Goal: Task Accomplishment & Management: Manage account settings

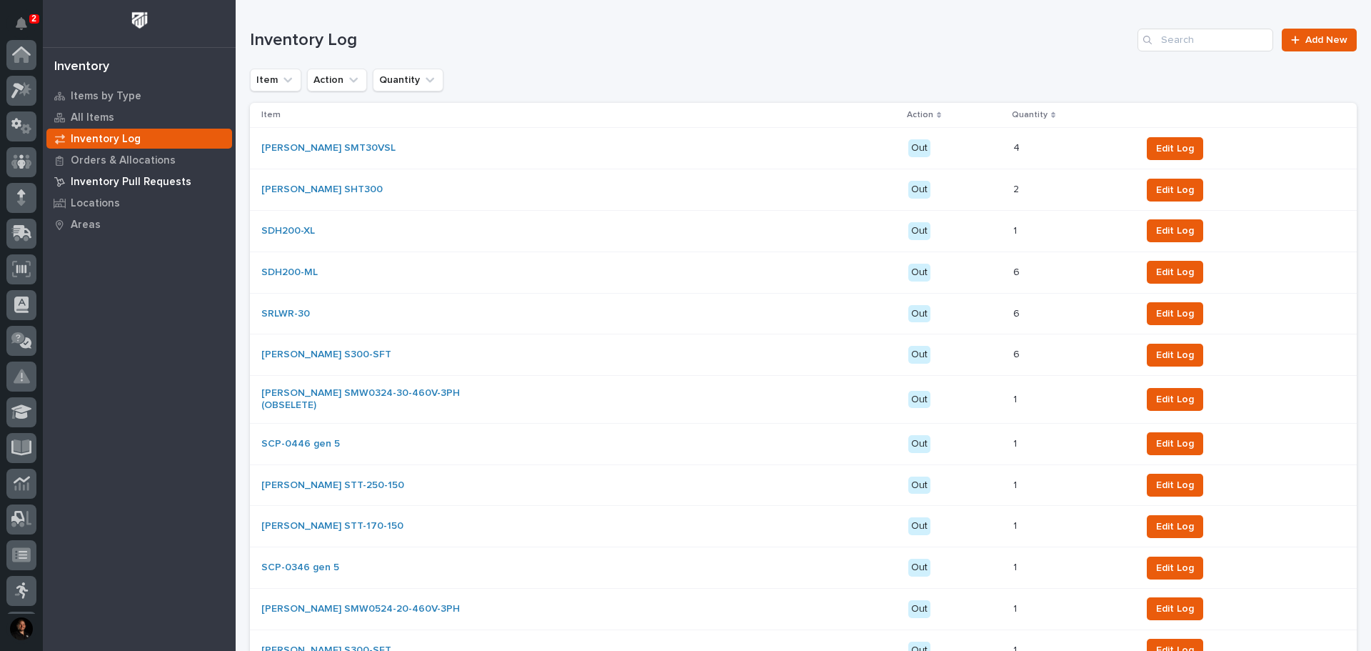
scroll to position [212, 0]
click at [150, 184] on p "Inventory Pull Requests" at bounding box center [131, 182] width 121 height 13
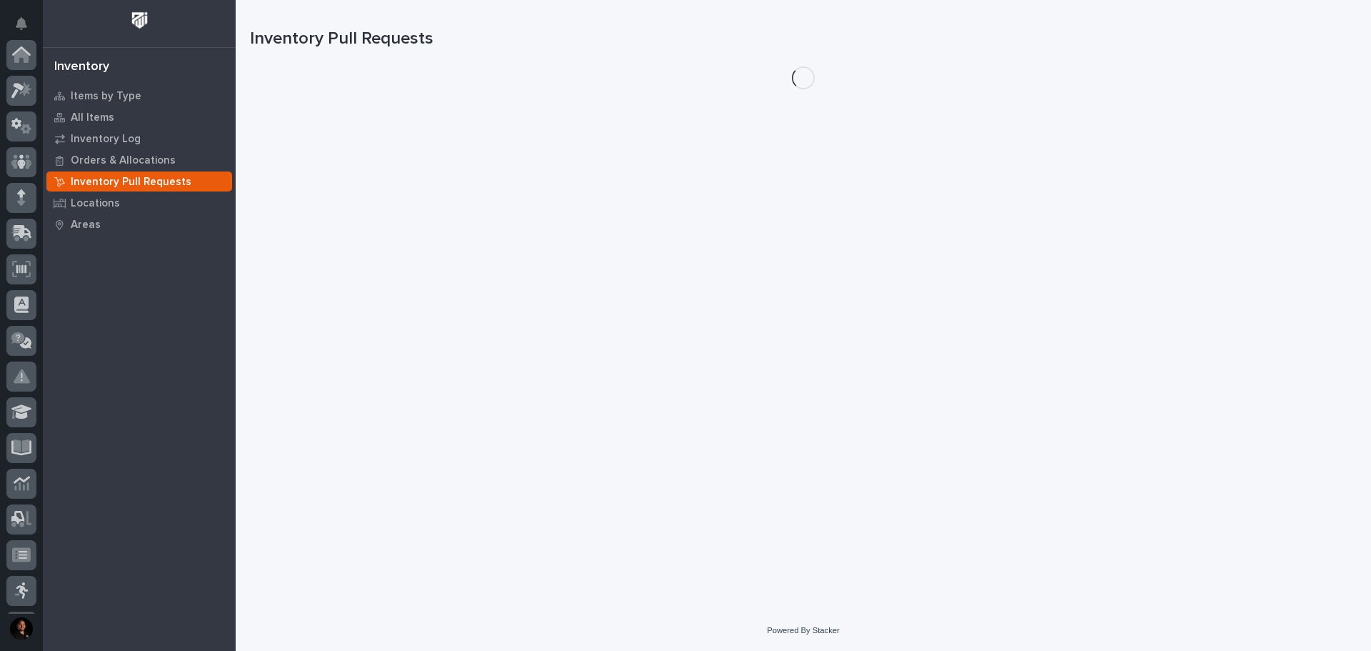
scroll to position [212, 0]
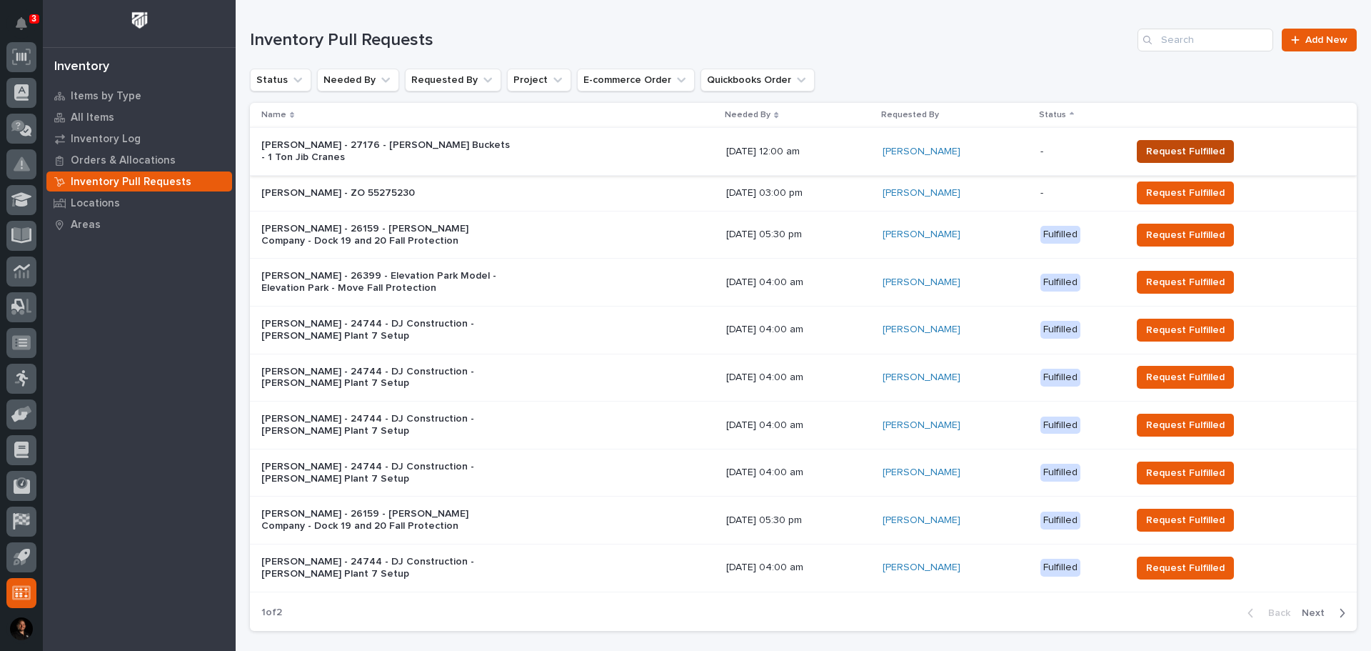
click at [1207, 149] on span "Request Fulfilled" at bounding box center [1185, 151] width 79 height 14
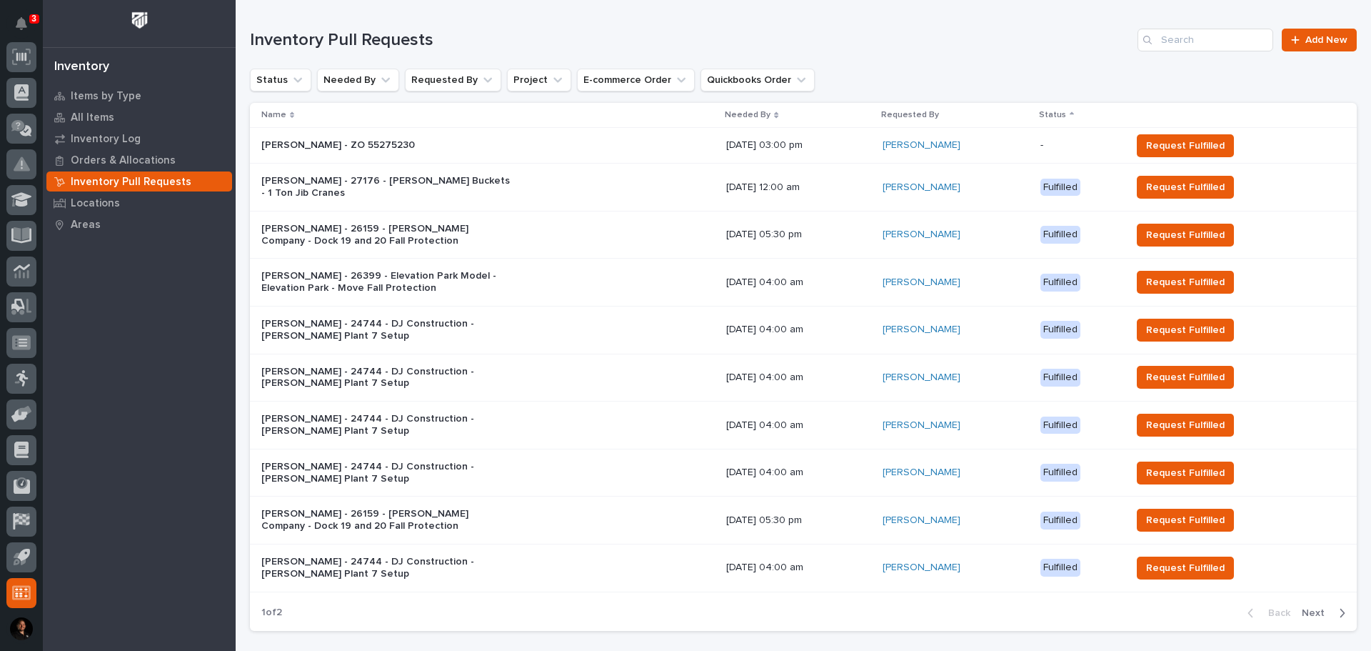
click at [391, 139] on p "[PERSON_NAME] - ZO 55275230" at bounding box center [386, 145] width 250 height 12
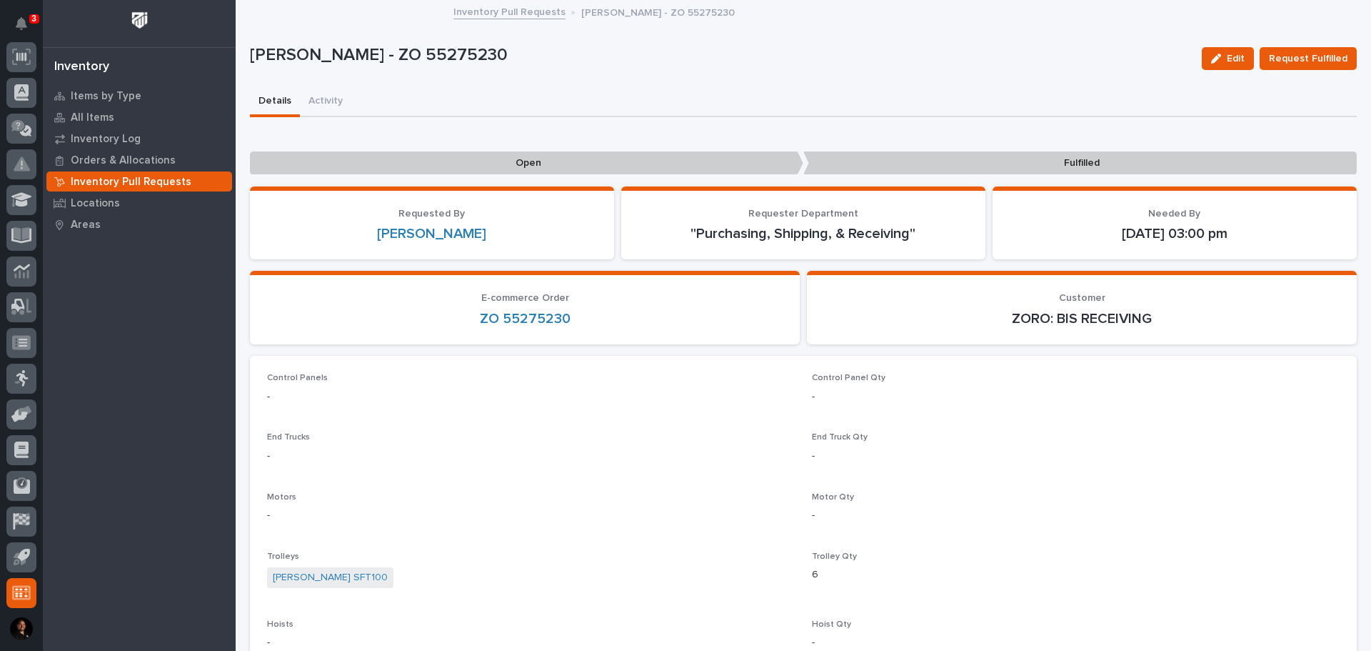
click at [502, 15] on link "Inventory Pull Requests" at bounding box center [510, 11] width 112 height 16
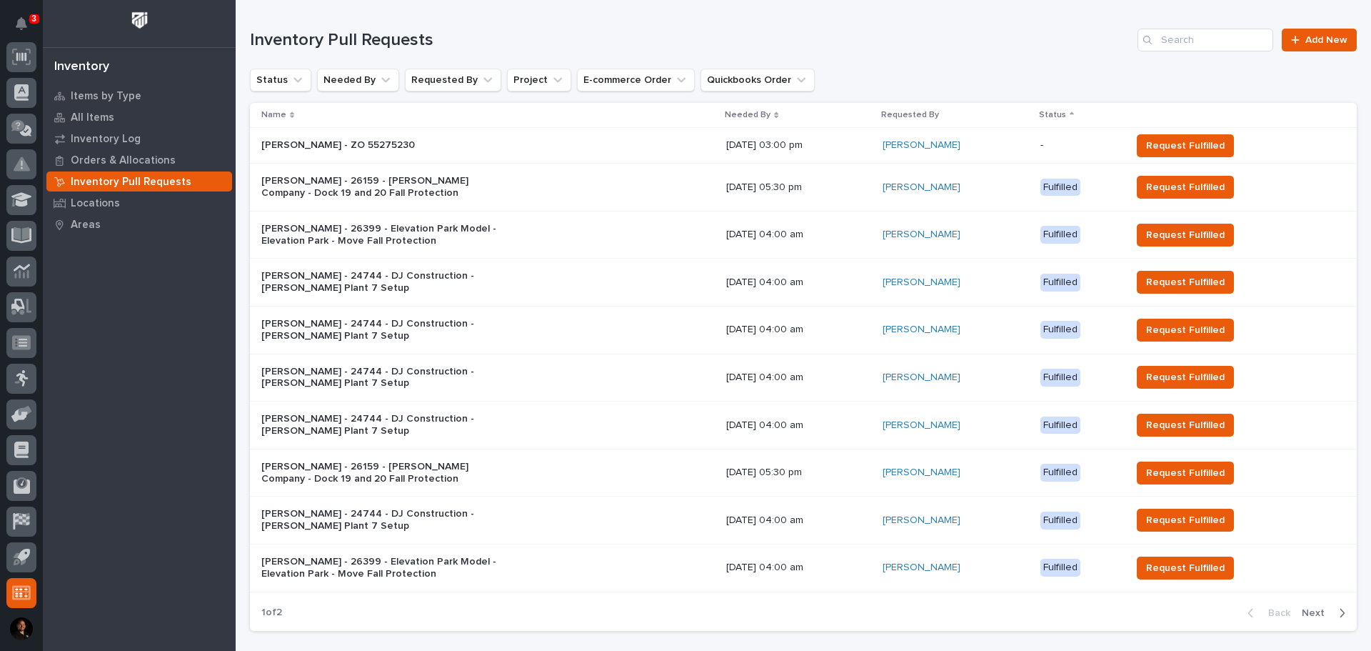
click at [734, 114] on p "Needed By" at bounding box center [748, 115] width 46 height 16
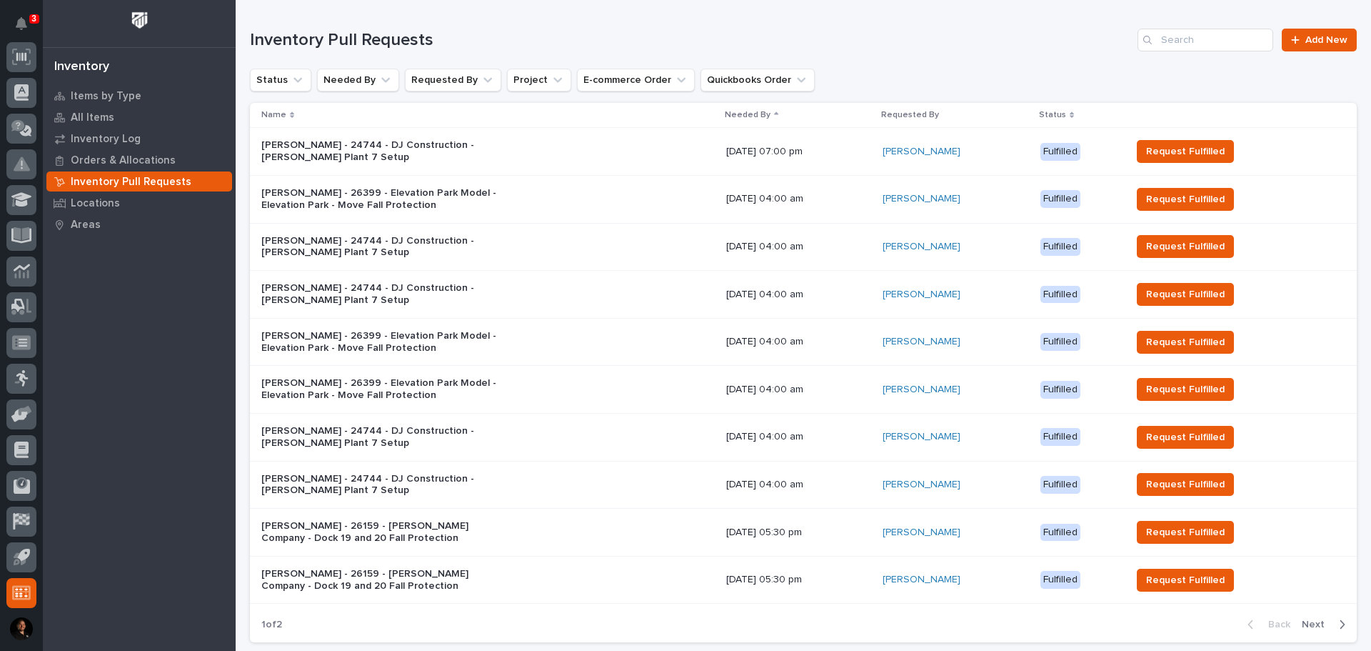
click at [734, 113] on p "Needed By" at bounding box center [748, 115] width 46 height 16
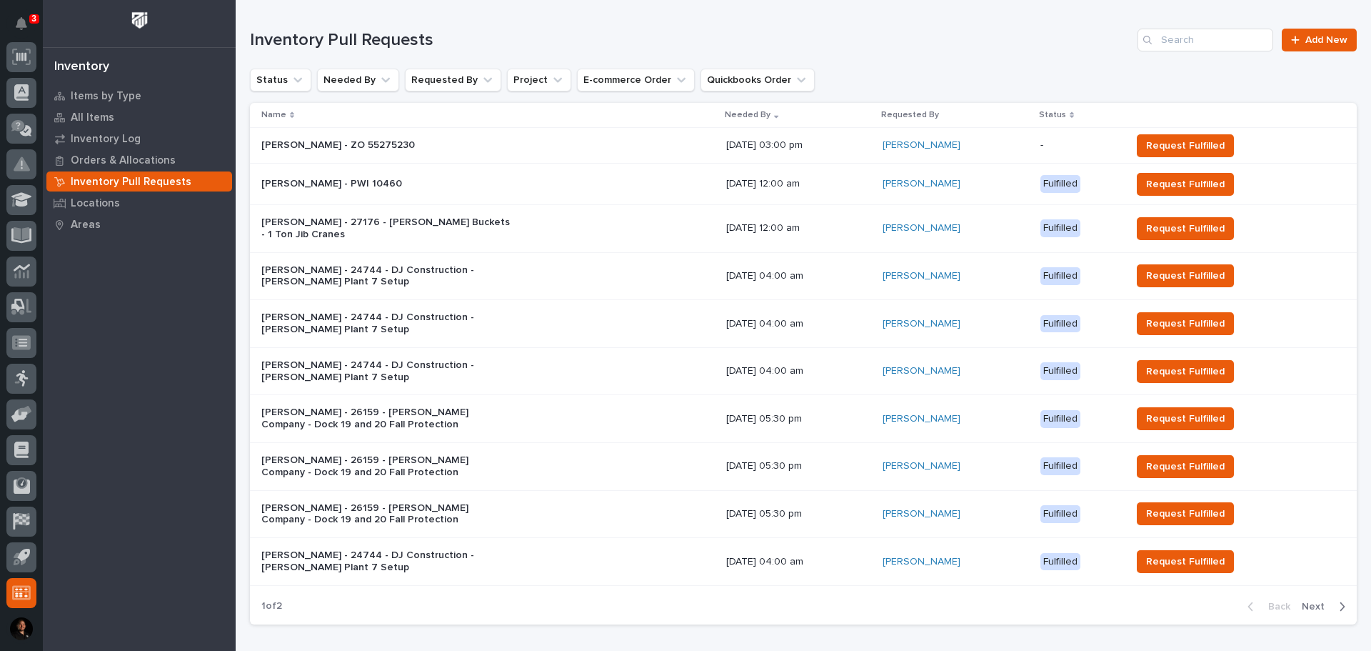
click at [575, 231] on div "[PERSON_NAME] - 27176 - [PERSON_NAME] Buckets - 1 Ton Jib Cranes" at bounding box center [488, 229] width 454 height 36
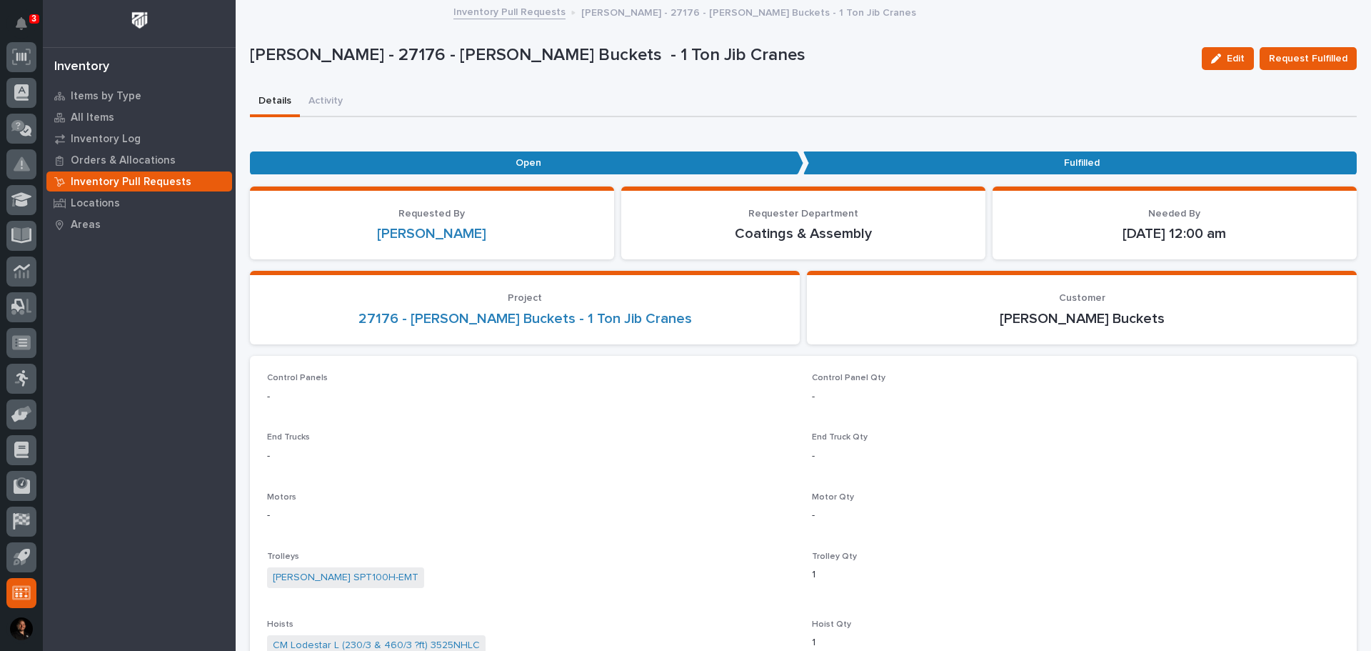
click at [496, 16] on link "Inventory Pull Requests" at bounding box center [510, 11] width 112 height 16
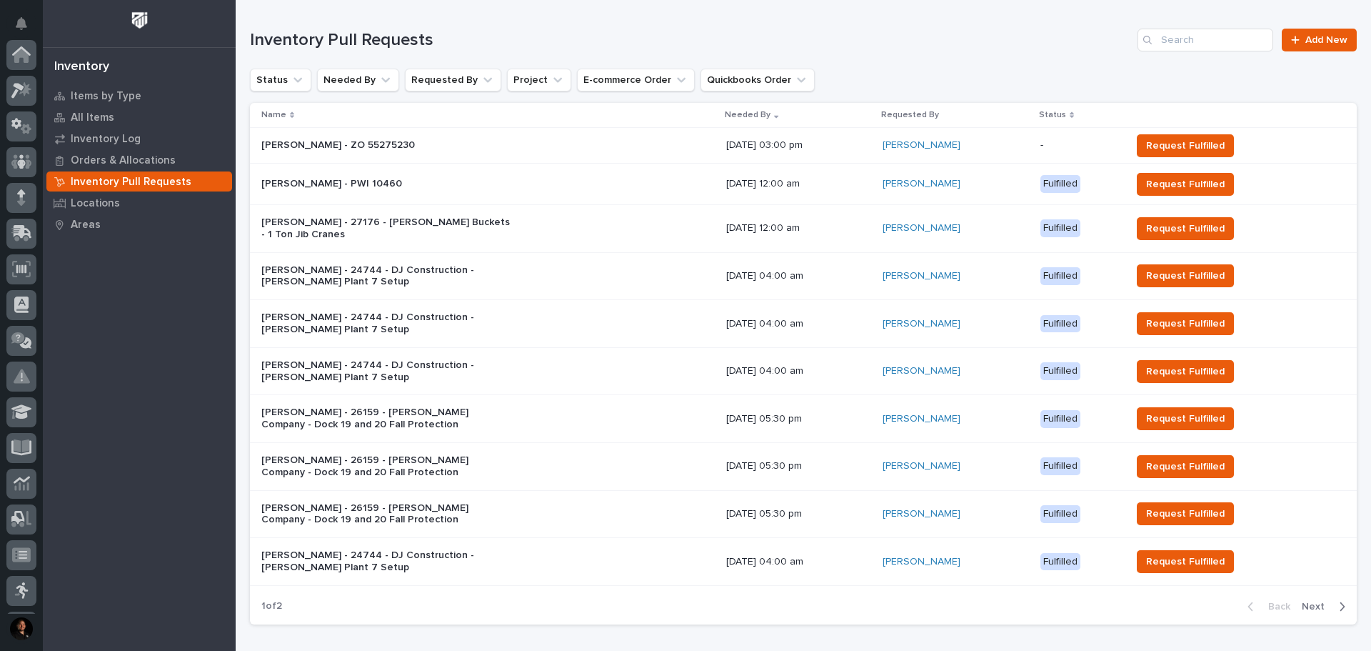
scroll to position [212, 0]
